Goal: Check status: Check status

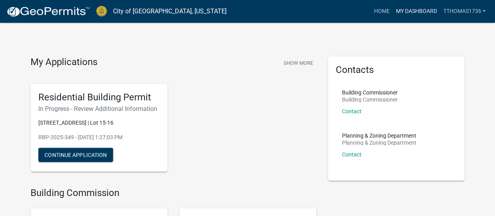
click at [419, 11] on link "My Dashboard" at bounding box center [415, 11] width 47 height 15
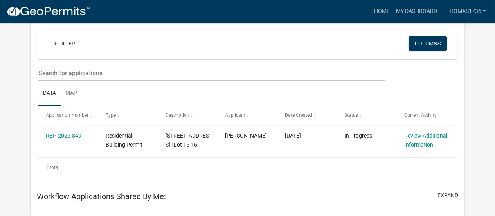
scroll to position [77, 0]
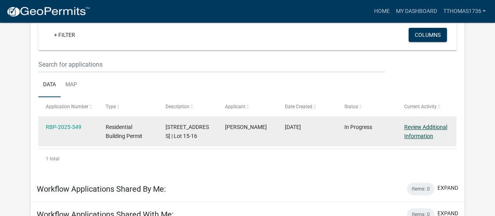
click at [425, 126] on link "Review Additional Information" at bounding box center [425, 131] width 43 height 15
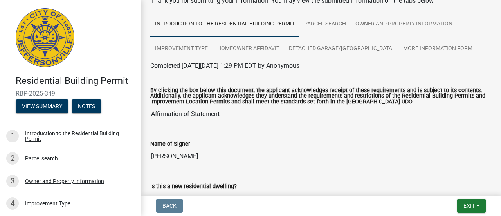
scroll to position [45, 0]
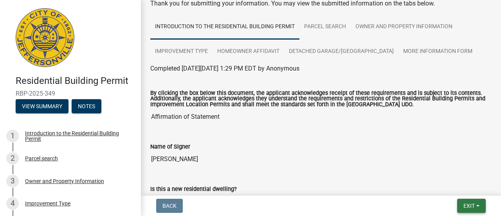
click at [467, 208] on span "Exit" at bounding box center [468, 205] width 11 height 6
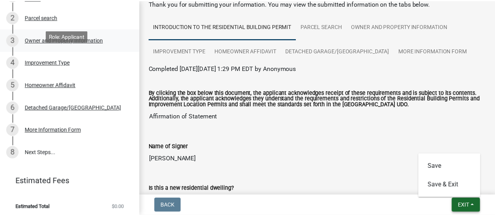
scroll to position [144, 0]
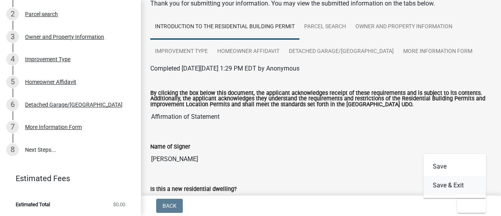
click at [448, 187] on button "Save & Exit" at bounding box center [454, 185] width 63 height 19
